Goal: Ask a question

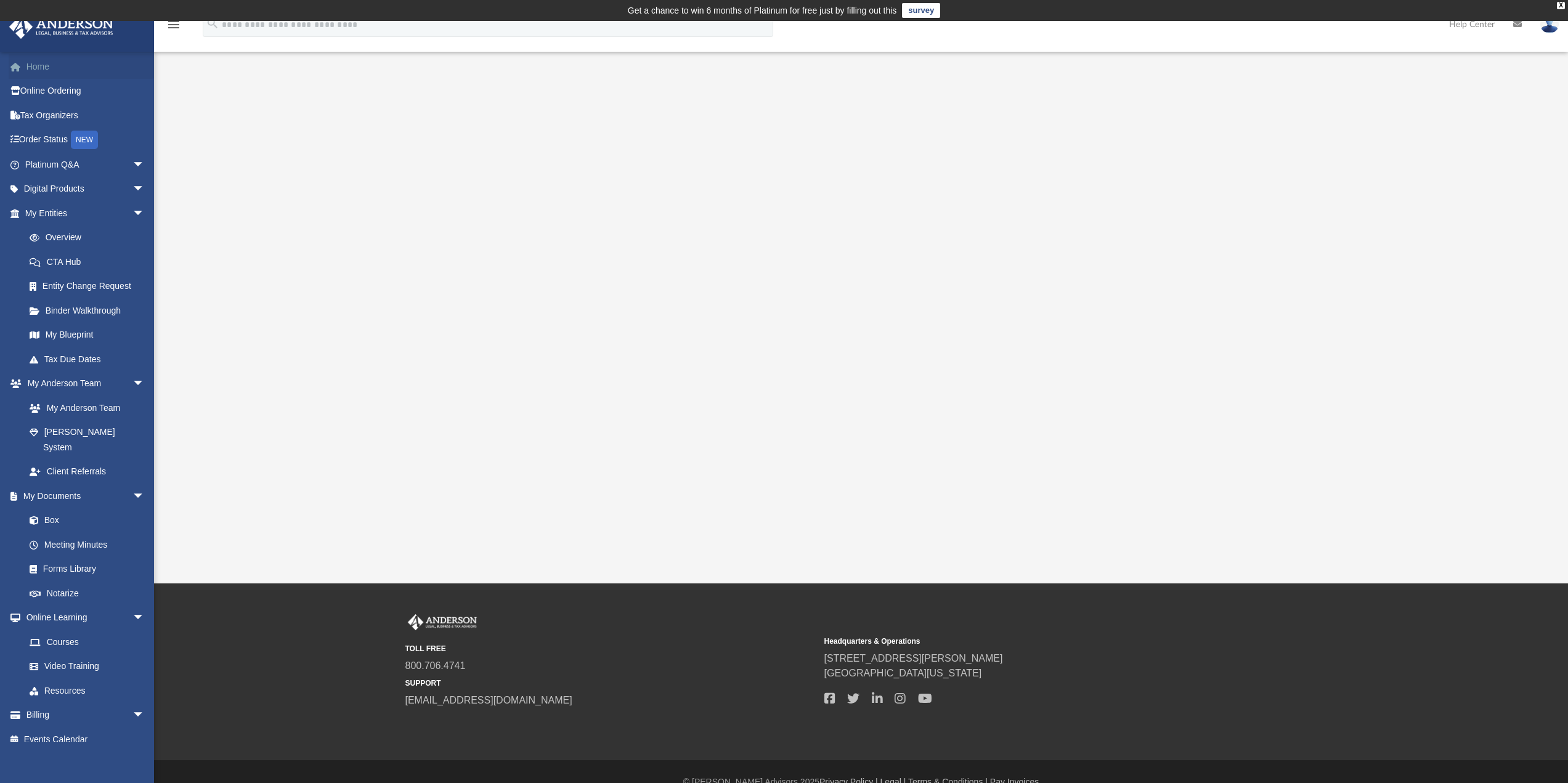
click at [55, 60] on link "Home" at bounding box center [86, 67] width 155 height 25
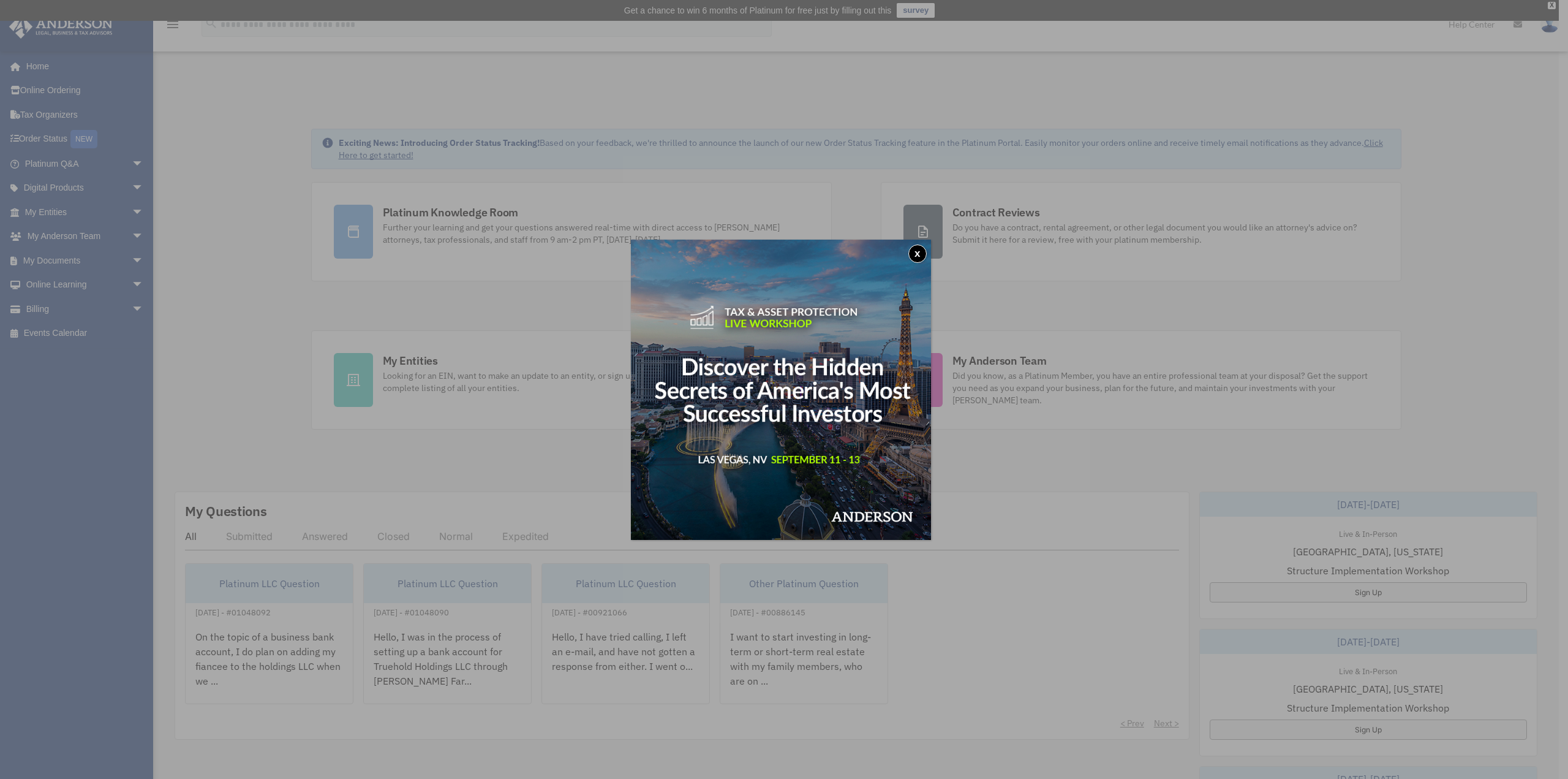
click at [478, 336] on div "x" at bounding box center [784, 389] width 1568 height 779
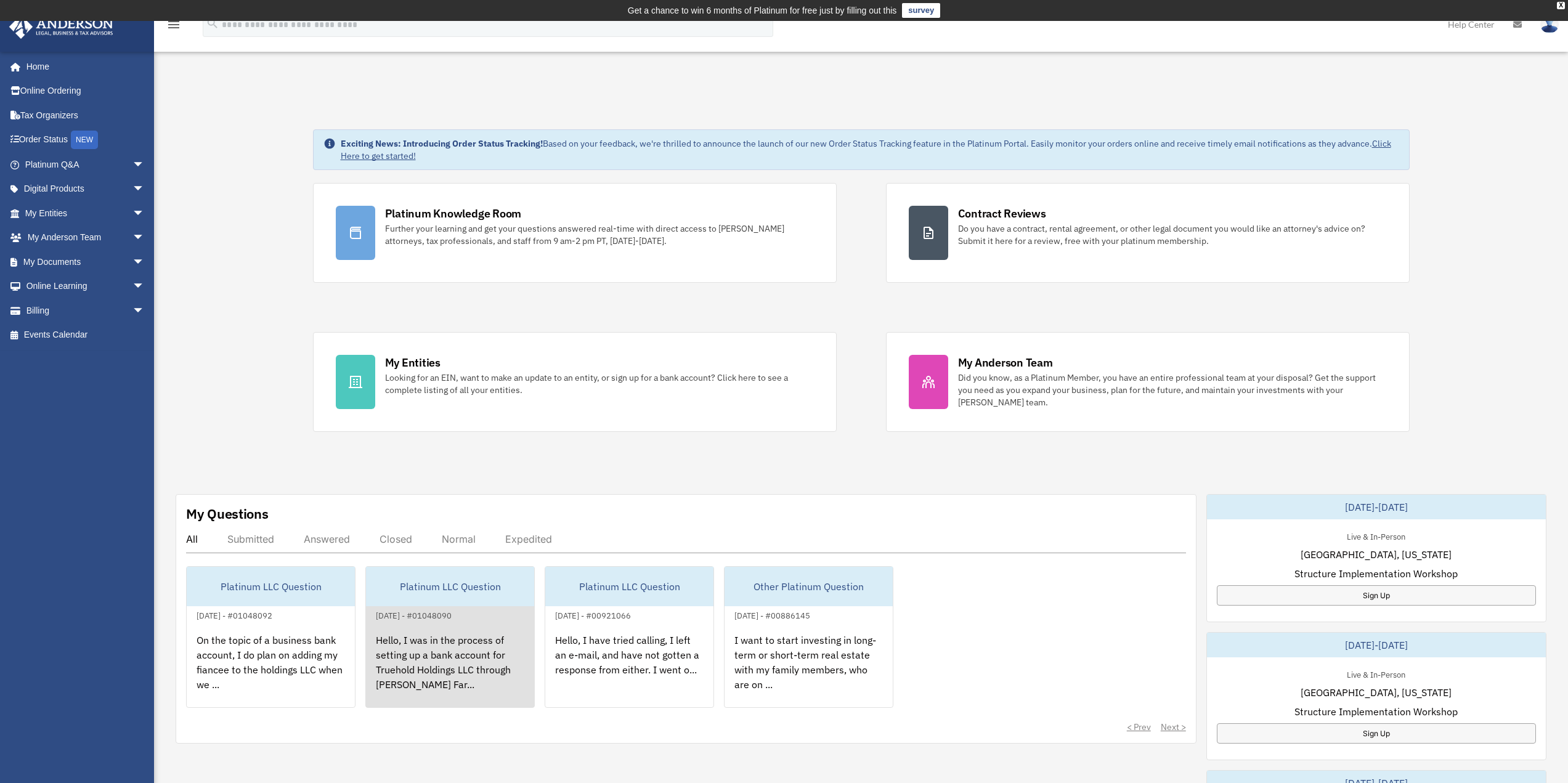
click at [425, 642] on div "Hello, I was in the process of setting up a bank account for Truehold Holdings …" at bounding box center [449, 670] width 168 height 96
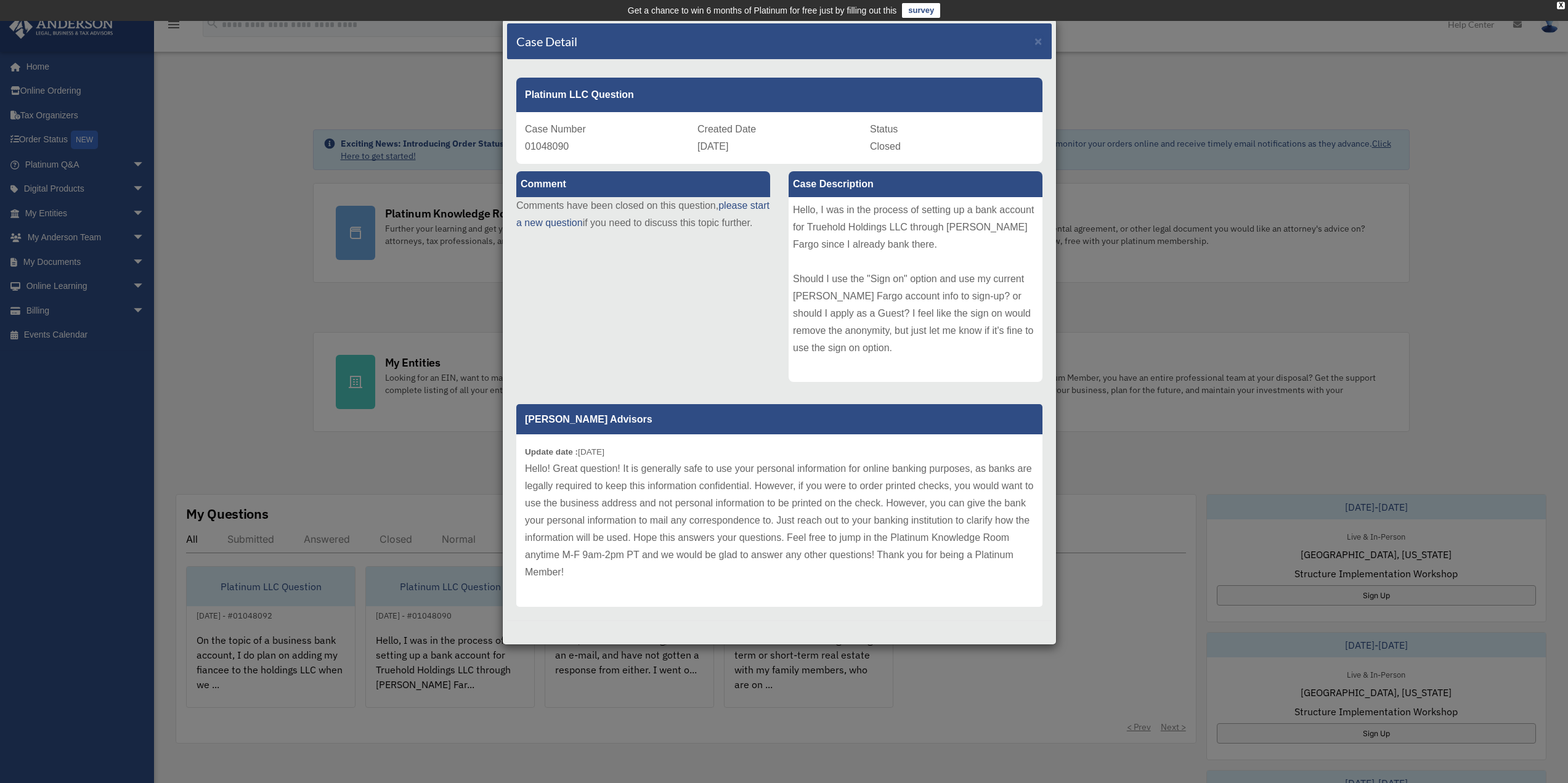
click at [334, 525] on div "Case Detail × Platinum LLC Question Case Number 01048090 Created Date July 19, …" at bounding box center [784, 391] width 1568 height 783
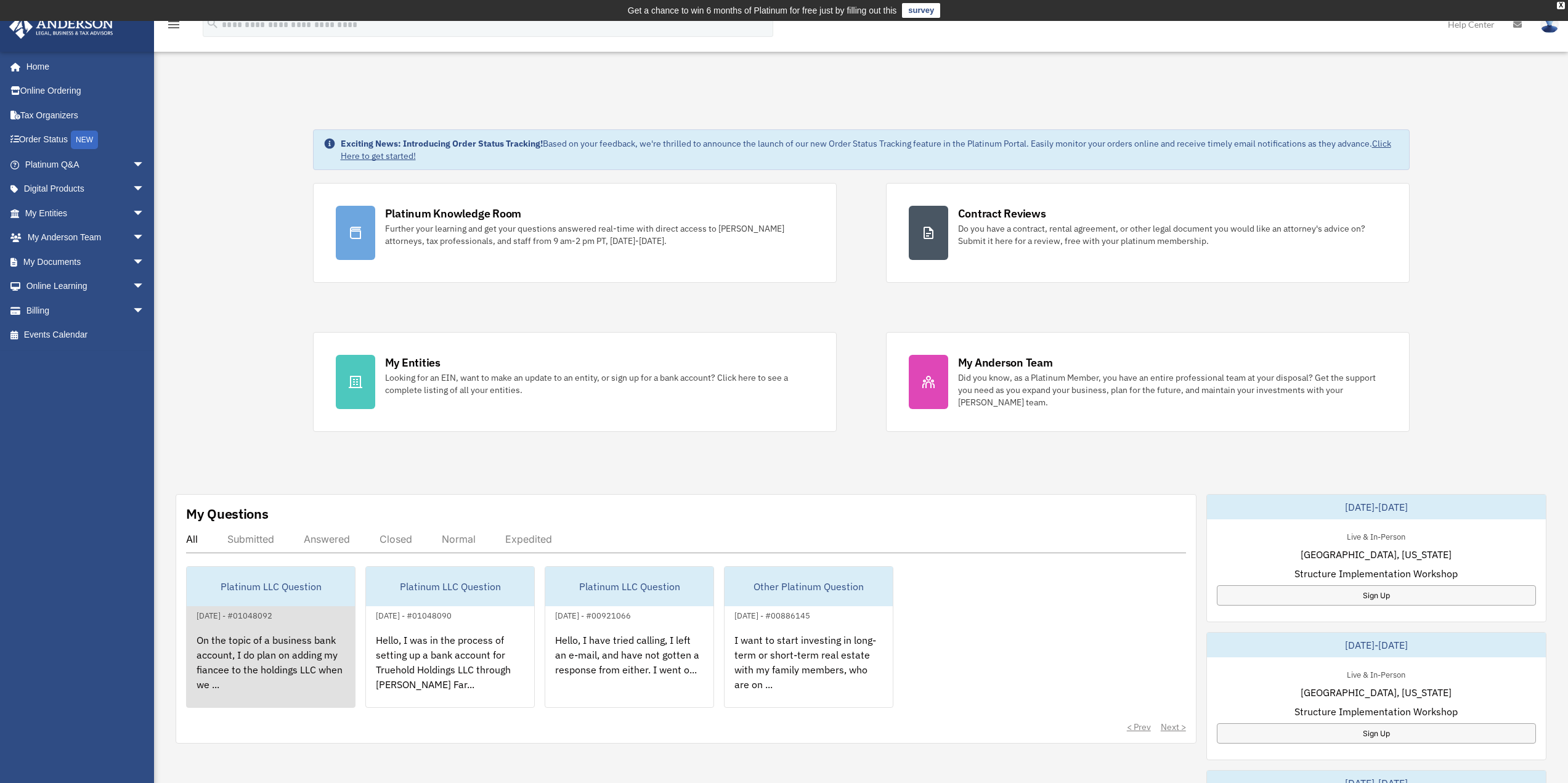
click at [290, 647] on div "On the topic of a business bank account, I do plan on adding my fiancee to the …" at bounding box center [270, 670] width 168 height 96
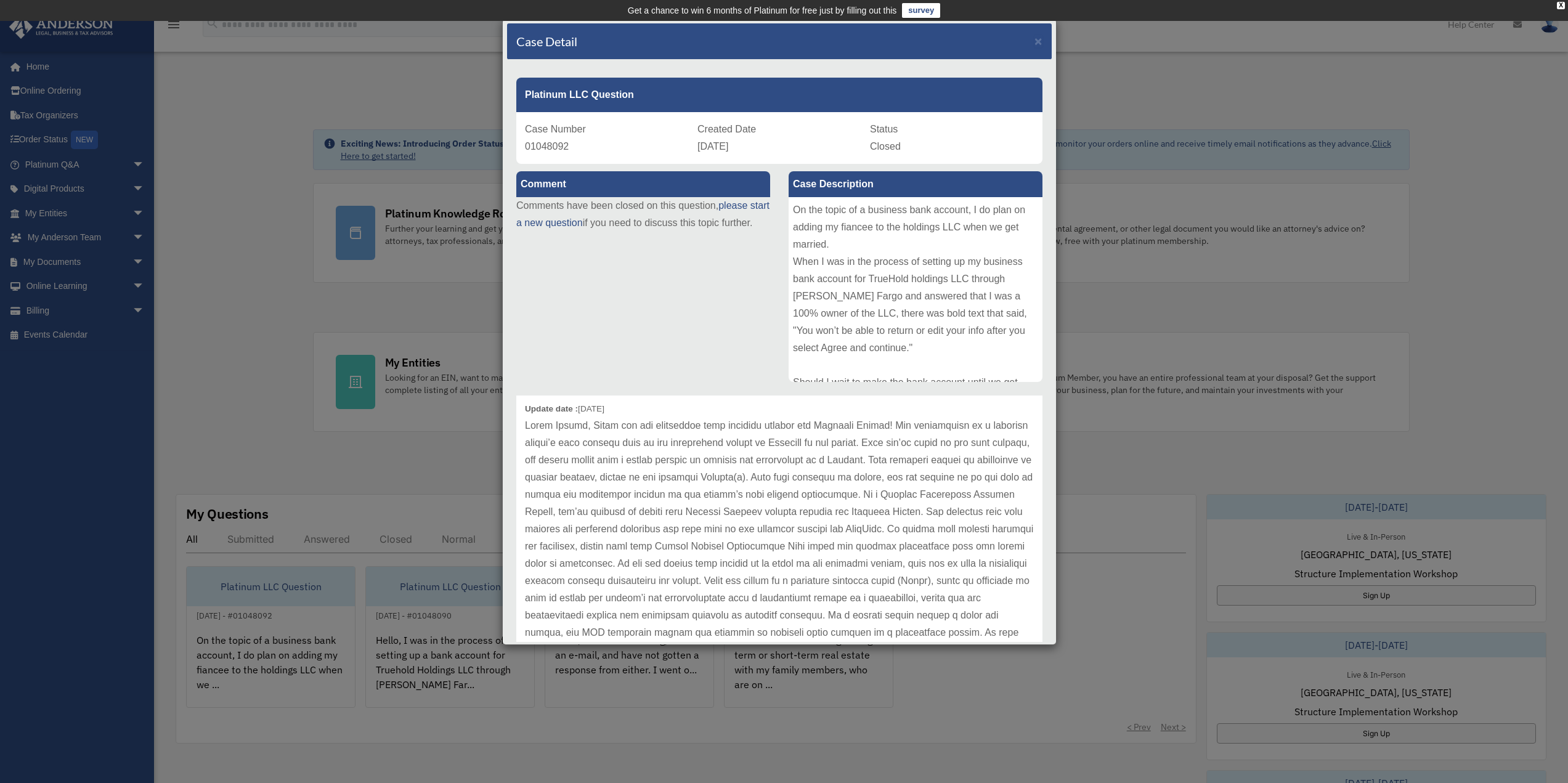
scroll to position [41, 0]
